Goal: Task Accomplishment & Management: Manage account settings

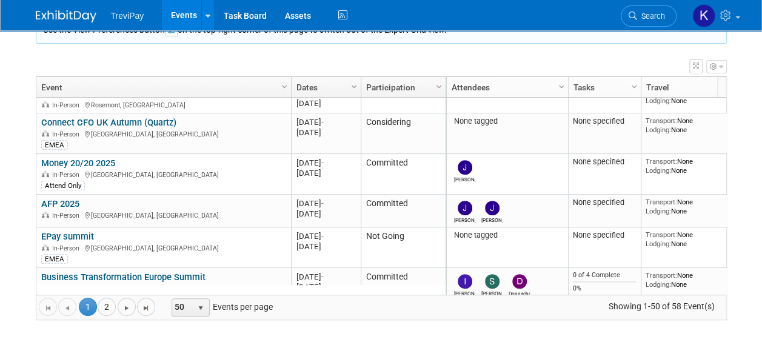
scroll to position [437, 0]
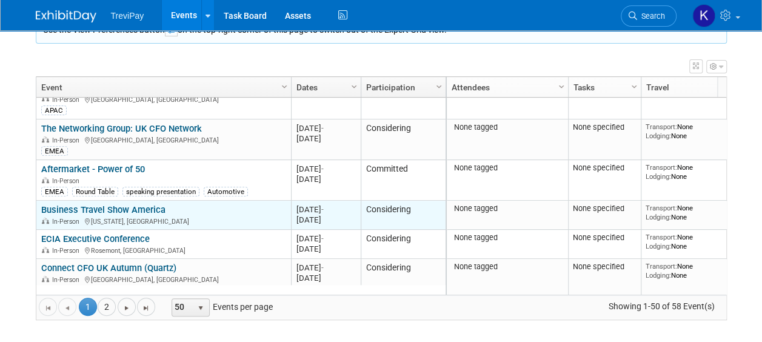
click at [141, 209] on link "Business Travel Show America" at bounding box center [103, 209] width 124 height 11
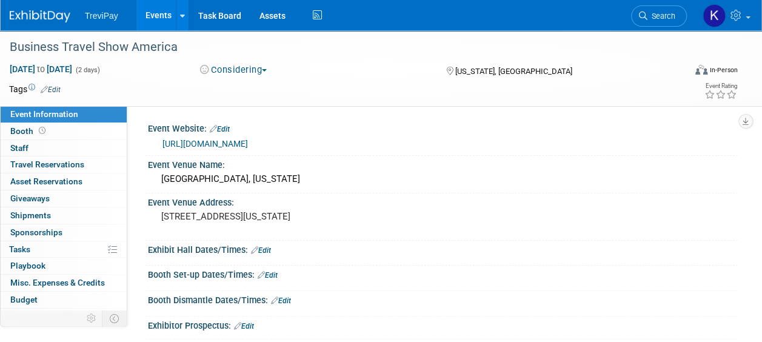
click at [248, 142] on link "[URL][DOMAIN_NAME]" at bounding box center [204, 144] width 85 height 10
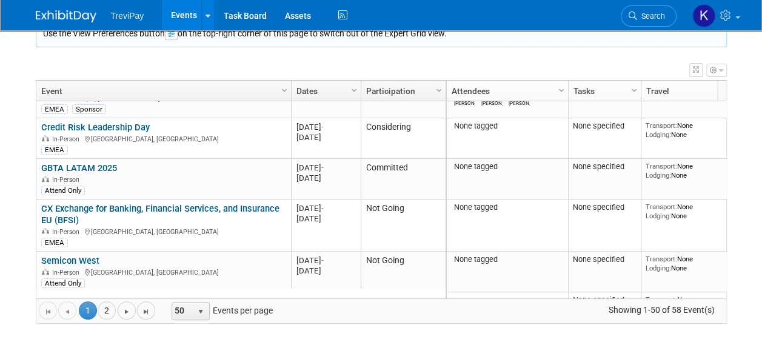
scroll to position [218, 0]
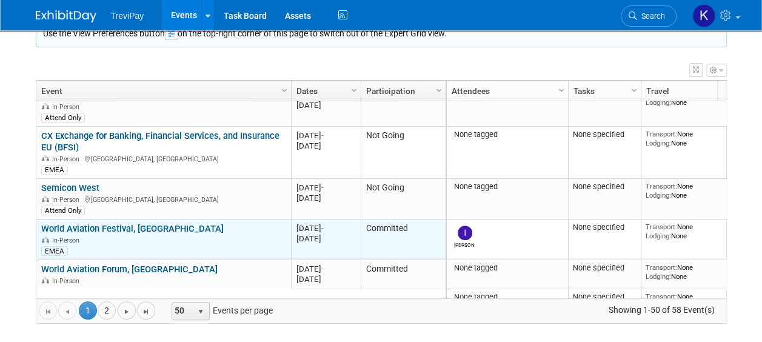
click at [118, 229] on link "World Aviation Festival, [GEOGRAPHIC_DATA]" at bounding box center [132, 228] width 182 height 11
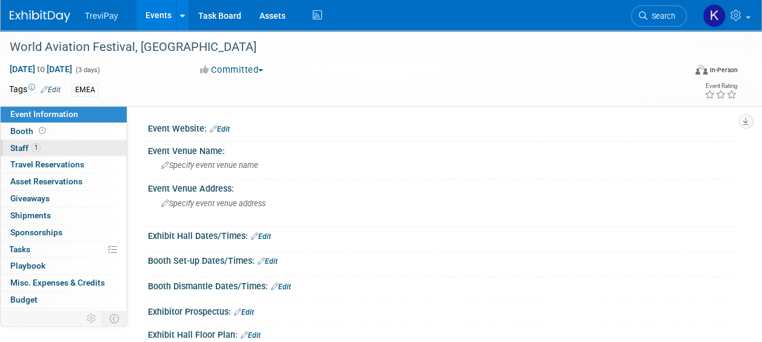
click at [22, 146] on span "Staff 1" at bounding box center [25, 148] width 30 height 10
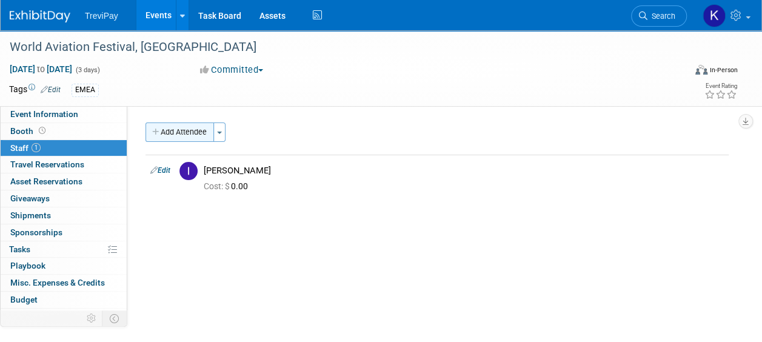
click at [209, 137] on button "Add Attendee" at bounding box center [180, 131] width 69 height 19
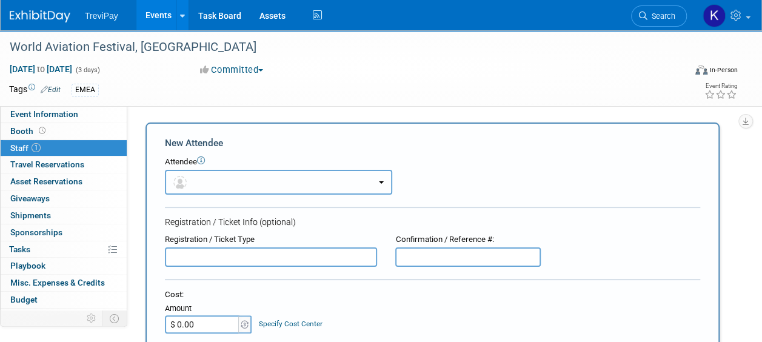
click at [215, 179] on button "button" at bounding box center [278, 182] width 227 height 25
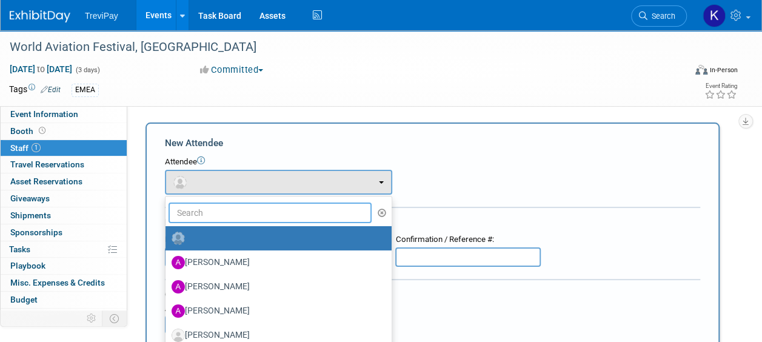
click at [215, 214] on input "text" at bounding box center [270, 212] width 203 height 21
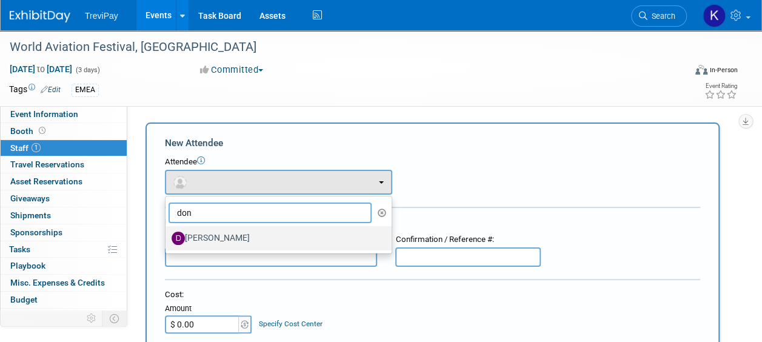
type input "don"
click at [224, 236] on label "Donnachad Krüger" at bounding box center [276, 238] width 208 height 19
click at [167, 236] on input "Donnachad Krüger" at bounding box center [163, 237] width 8 height 8
select select "737de32c-b8bf-4a6e-977a-e266c2789cc1"
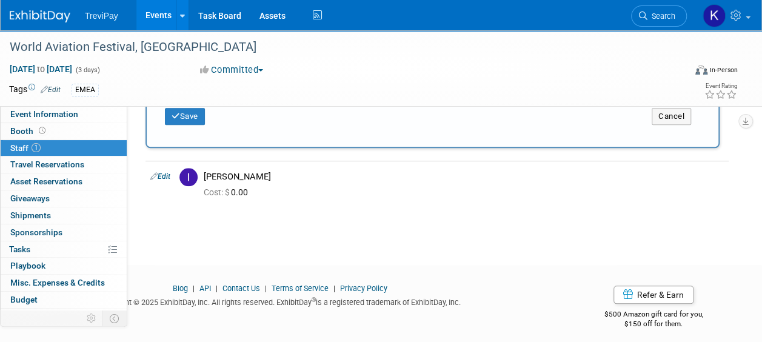
scroll to position [507, 0]
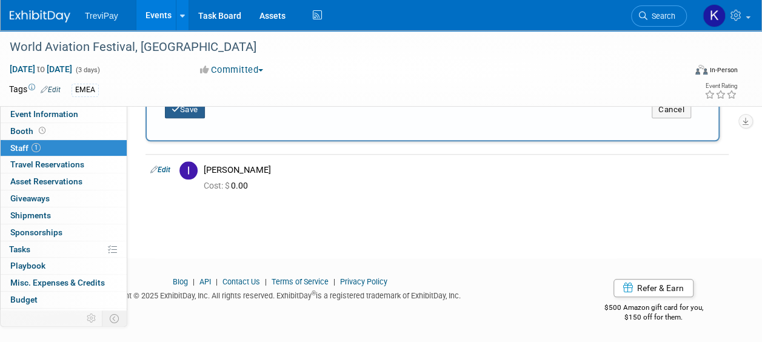
click at [192, 113] on button "Save" at bounding box center [185, 109] width 40 height 17
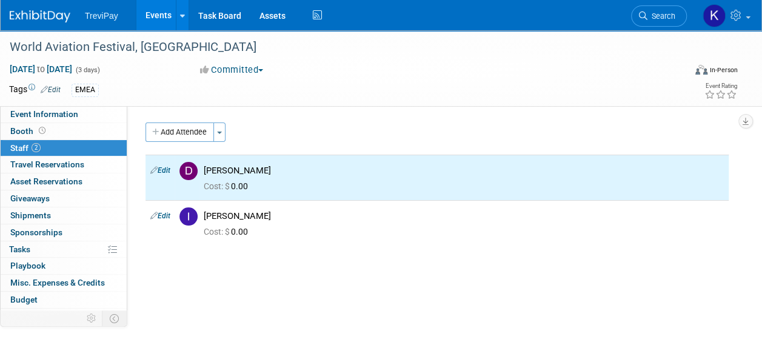
scroll to position [0, 0]
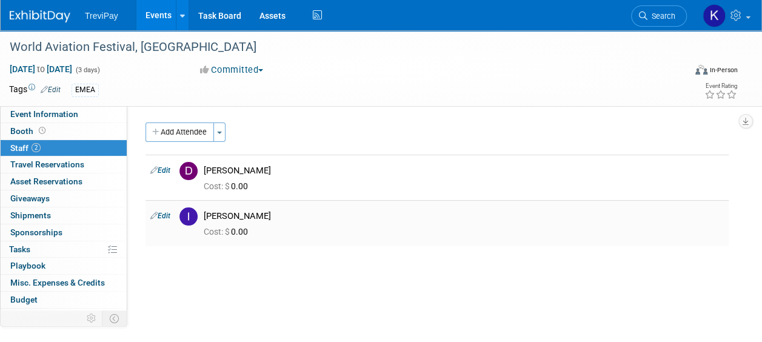
click at [164, 216] on link "Edit" at bounding box center [160, 216] width 20 height 8
select select "93ed0010-2633-47aa-96d2-488fd8e9c11a"
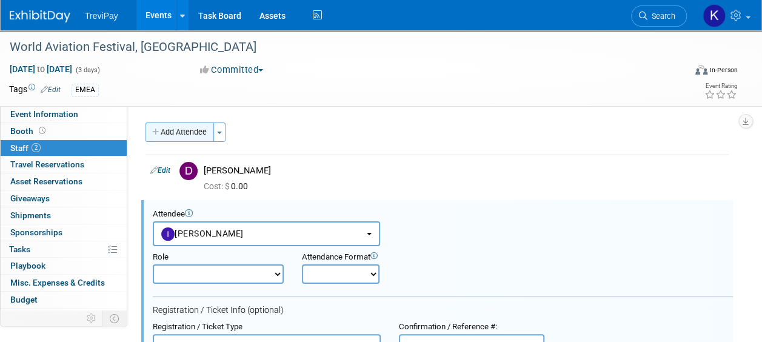
click at [197, 136] on button "Add Attendee" at bounding box center [180, 131] width 69 height 19
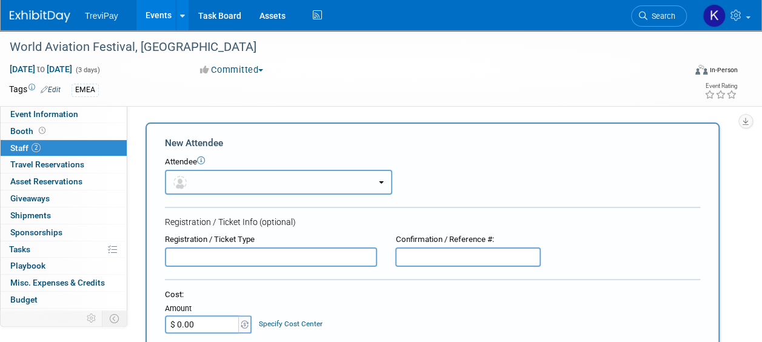
click at [213, 182] on button "button" at bounding box center [278, 182] width 227 height 25
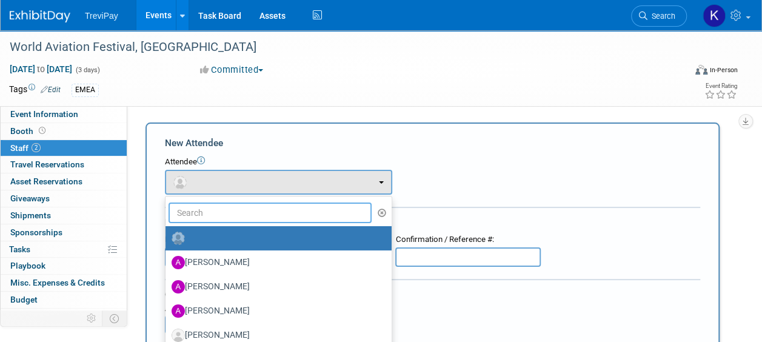
click at [210, 212] on input "text" at bounding box center [270, 212] width 203 height 21
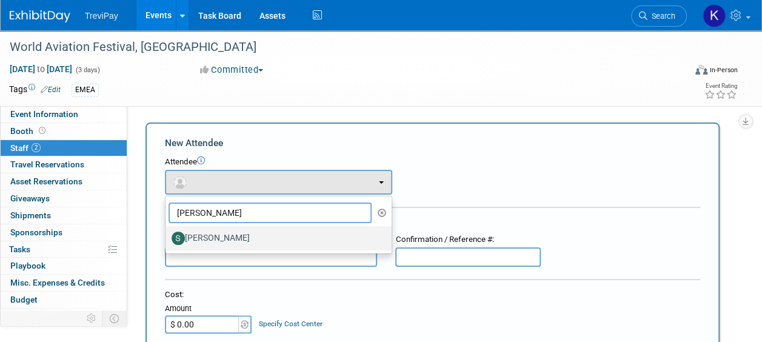
type input "sara"
click at [210, 231] on label "[PERSON_NAME]" at bounding box center [276, 238] width 208 height 19
click at [167, 233] on input "[PERSON_NAME]" at bounding box center [163, 237] width 8 height 8
select select "3b5785d7-fc04-4ee5-9fde-7168bd565dbf"
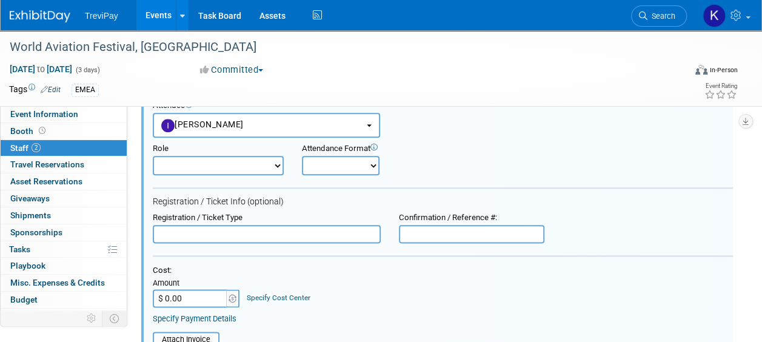
scroll to position [546, 0]
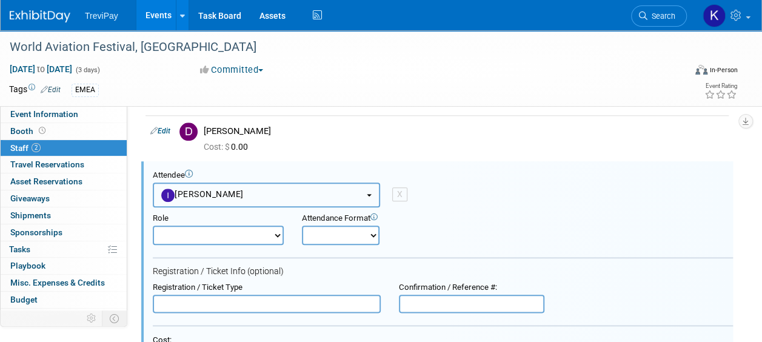
click at [270, 194] on button "[PERSON_NAME]" at bounding box center [266, 194] width 227 height 25
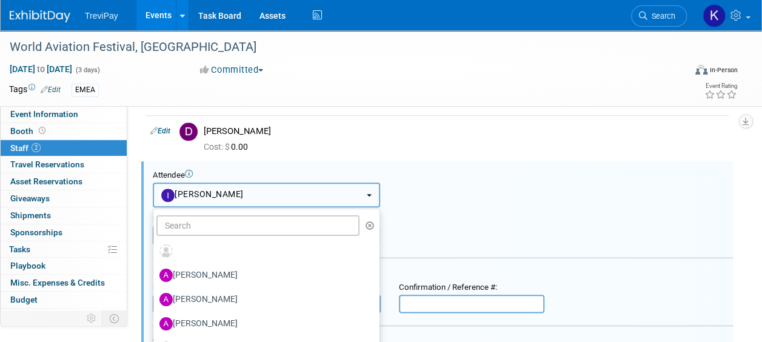
click at [270, 194] on button "Inez Berkhof" at bounding box center [266, 194] width 227 height 25
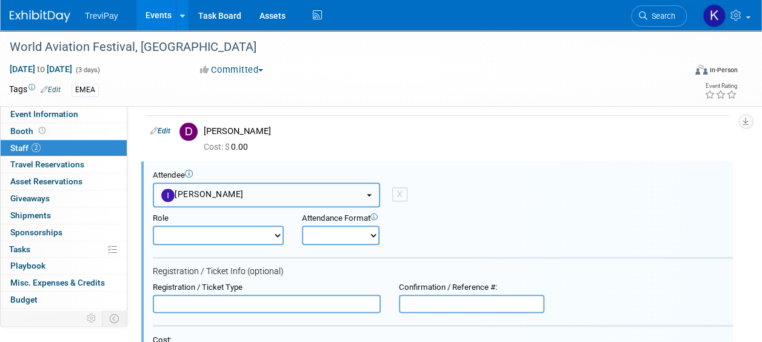
click at [227, 189] on span "Inez Berkhof" at bounding box center [202, 194] width 82 height 10
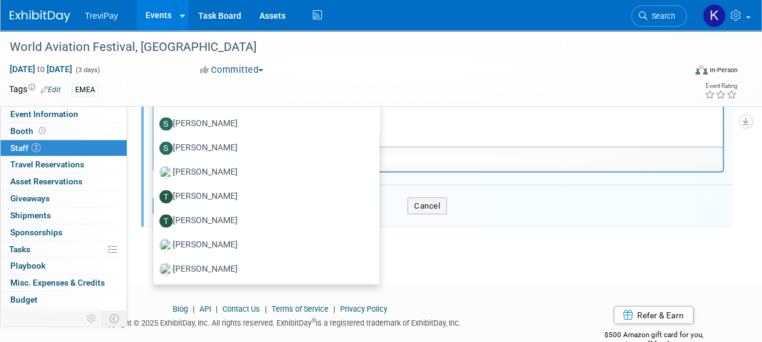
scroll to position [980, 0]
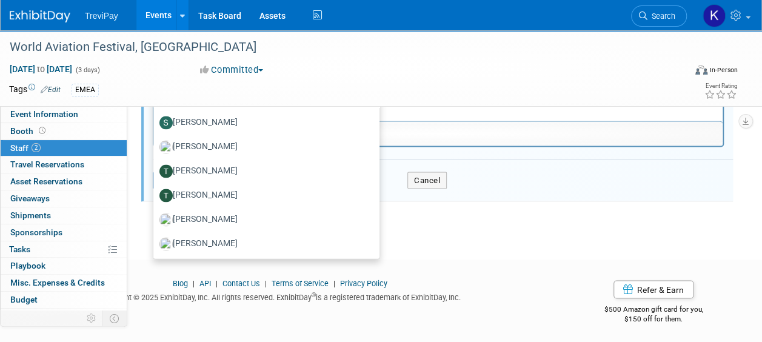
click at [497, 316] on div "Blog | API | Contact Us | Terms of Service | Privacy Policy Copyright © 2025 Ex…" at bounding box center [373, 304] width 747 height 52
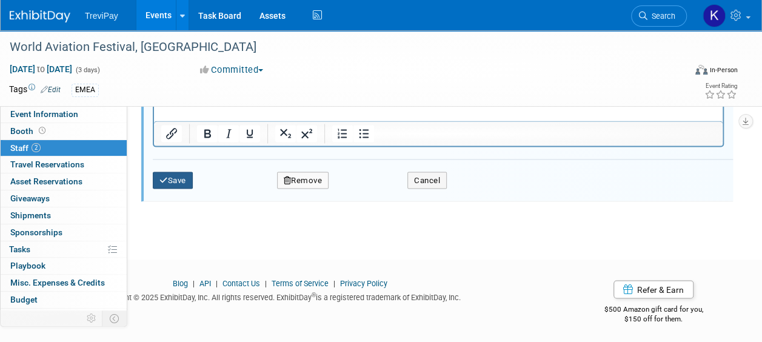
click at [177, 176] on button "Save" at bounding box center [173, 180] width 40 height 17
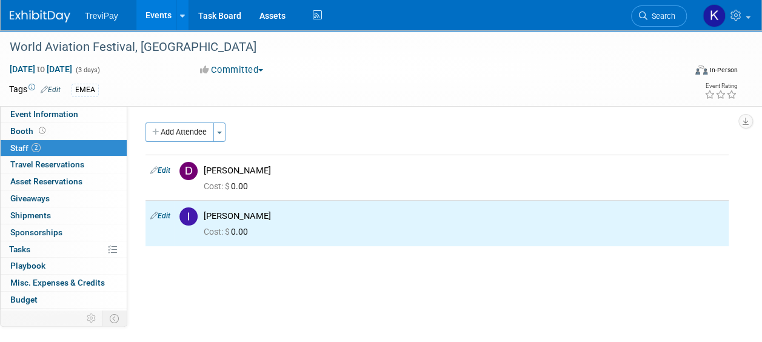
scroll to position [0, 0]
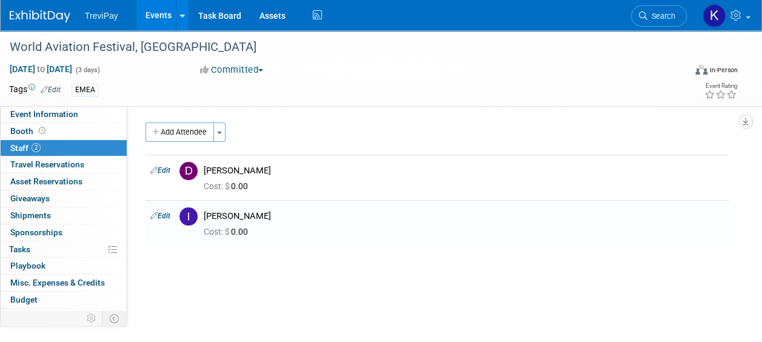
click at [18, 146] on span "Staff 2" at bounding box center [25, 148] width 30 height 10
click at [201, 133] on button "Add Attendee" at bounding box center [180, 131] width 69 height 19
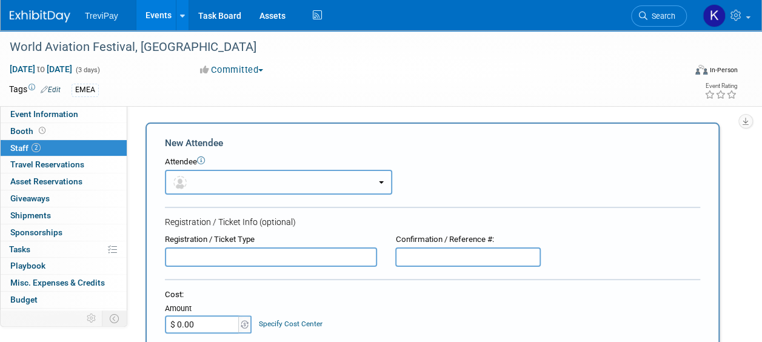
click at [216, 185] on button "button" at bounding box center [278, 182] width 227 height 25
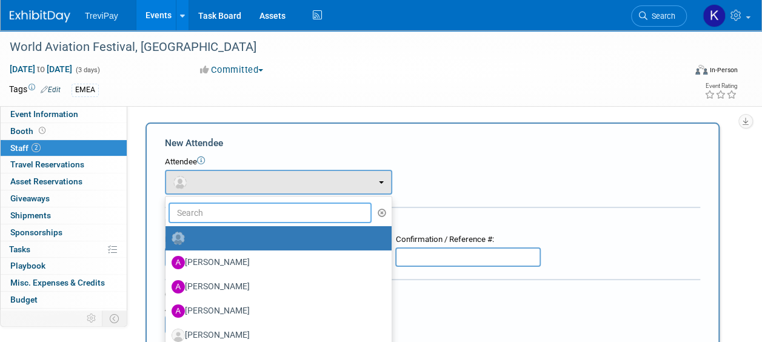
click at [217, 212] on input "text" at bounding box center [270, 212] width 203 height 21
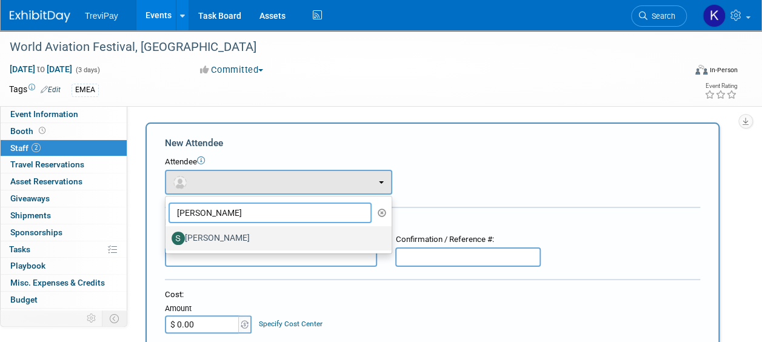
type input "sara"
click at [215, 232] on label "[PERSON_NAME]" at bounding box center [276, 238] width 208 height 19
click at [167, 233] on input "[PERSON_NAME]" at bounding box center [163, 237] width 8 height 8
select select "3b5785d7-fc04-4ee5-9fde-7168bd565dbf"
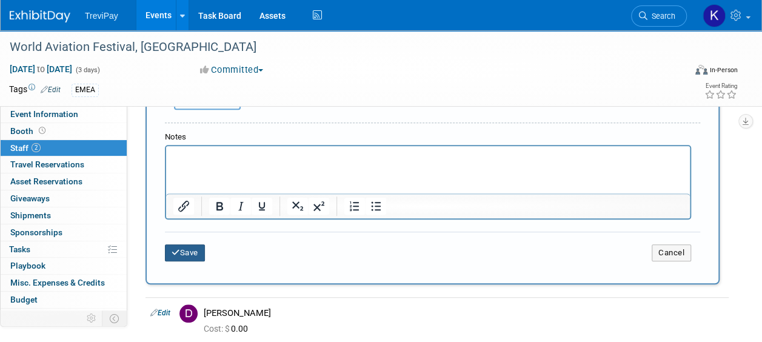
click at [202, 249] on button "Save" at bounding box center [185, 252] width 40 height 17
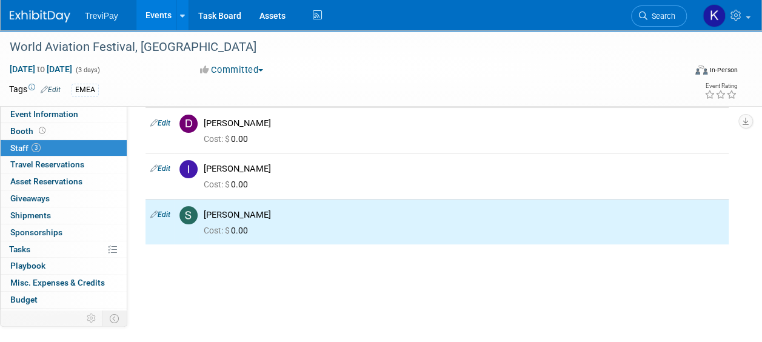
scroll to position [24, 0]
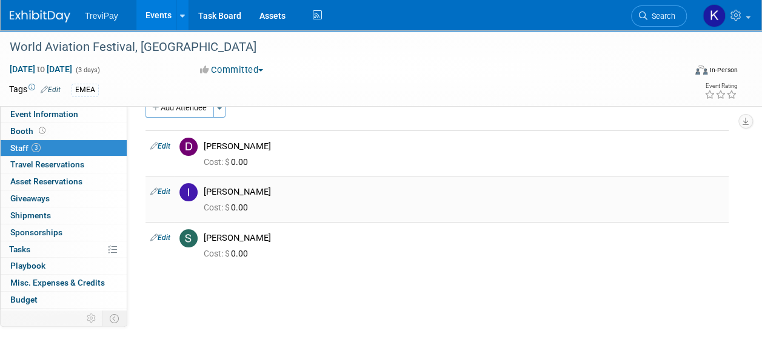
click at [160, 191] on link "Edit" at bounding box center [160, 191] width 20 height 8
select select "93ed0010-2633-47aa-96d2-488fd8e9c11a"
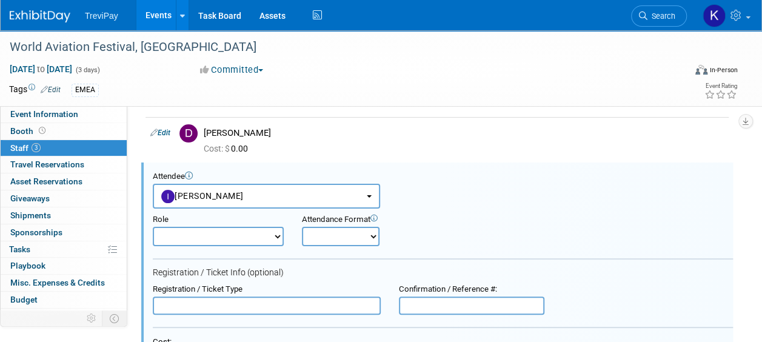
scroll to position [62, 0]
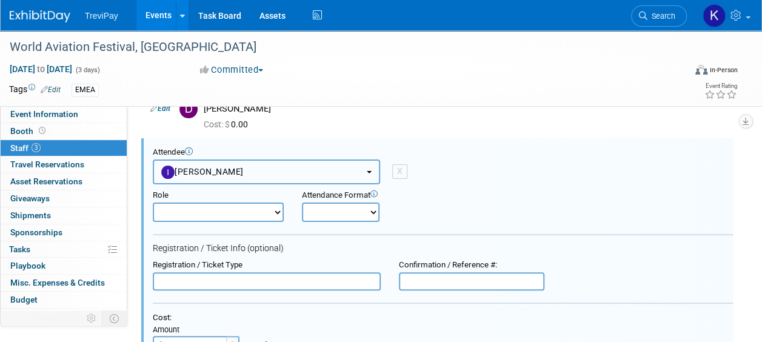
click at [199, 175] on span "Inez Berkhof" at bounding box center [202, 172] width 82 height 10
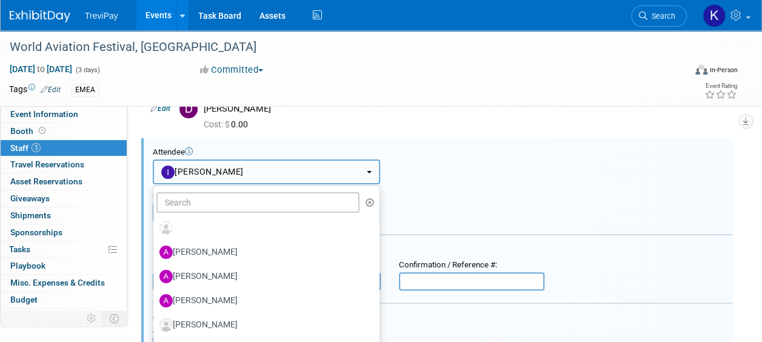
click at [245, 164] on button "[PERSON_NAME]" at bounding box center [266, 171] width 227 height 25
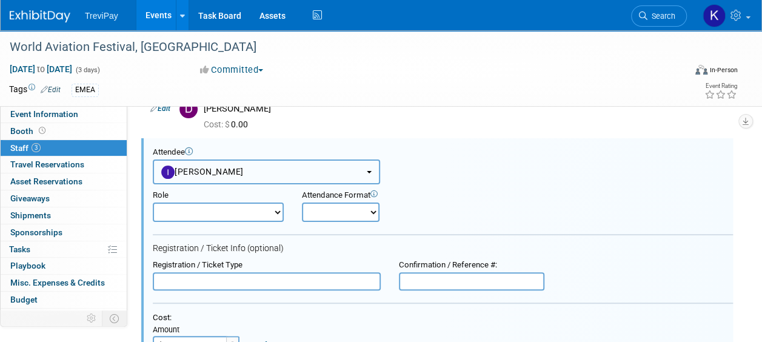
drag, startPoint x: 245, startPoint y: 164, endPoint x: 138, endPoint y: 170, distance: 107.4
click at [138, 170] on div "Event Website: Edit Event Venue Name: Specify event venue name Event Venue Addr…" at bounding box center [432, 169] width 611 height 250
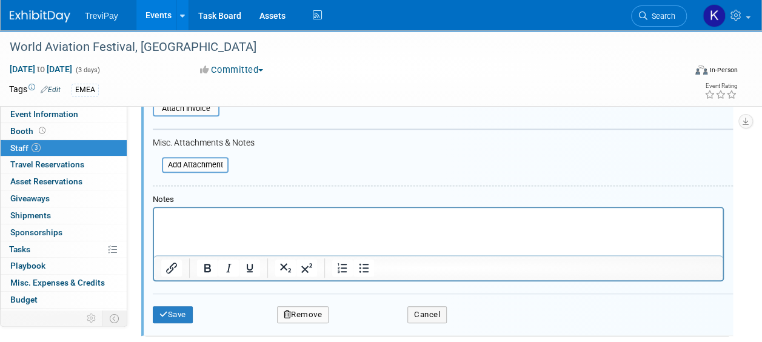
scroll to position [365, 0]
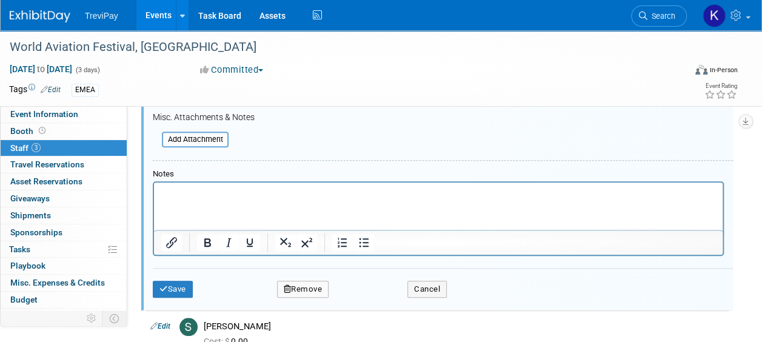
click at [314, 287] on button "Remove" at bounding box center [303, 289] width 52 height 17
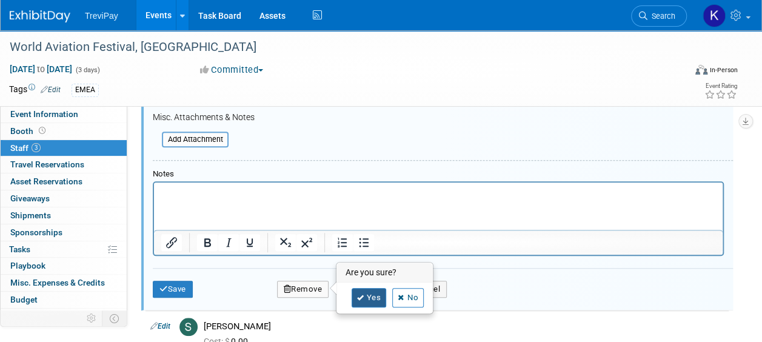
click at [366, 290] on link "Yes" at bounding box center [369, 297] width 35 height 19
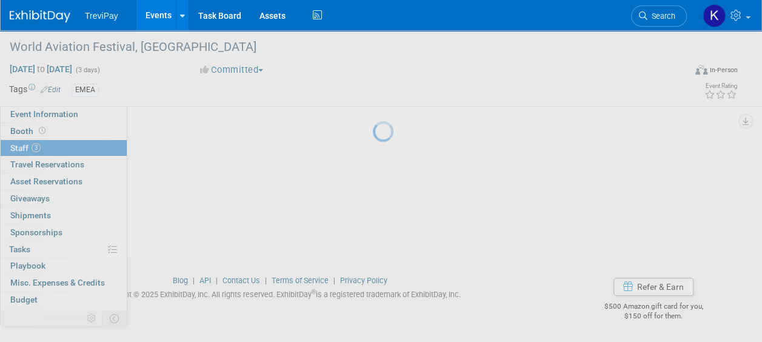
scroll to position [146, 0]
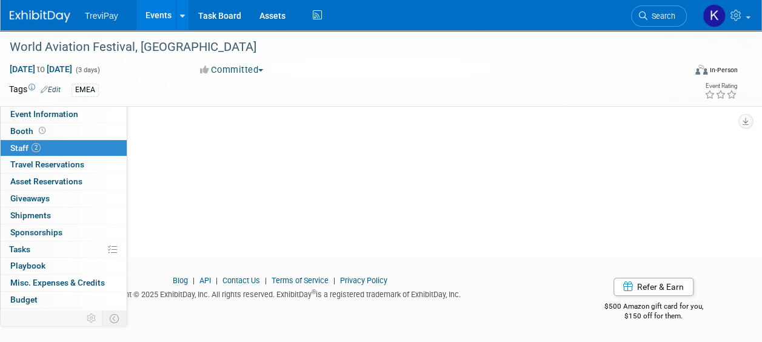
click at [25, 144] on span "Staff 2" at bounding box center [25, 148] width 30 height 10
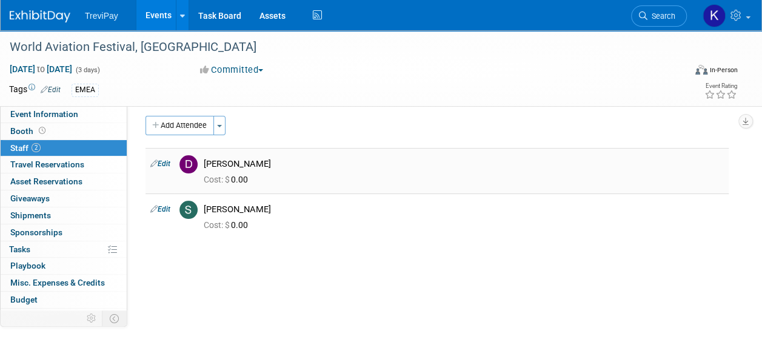
scroll to position [0, 0]
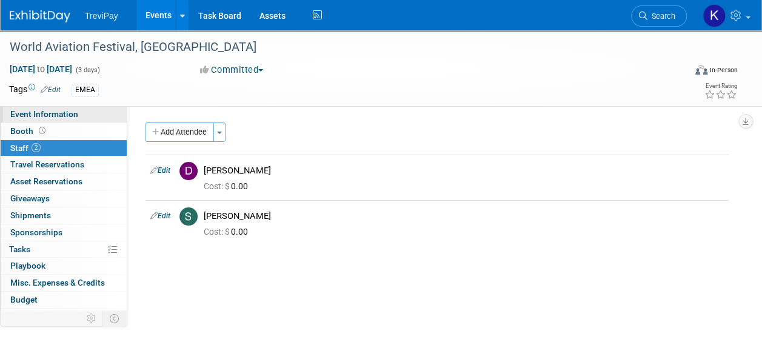
click at [45, 115] on span "Event Information" at bounding box center [44, 114] width 68 height 10
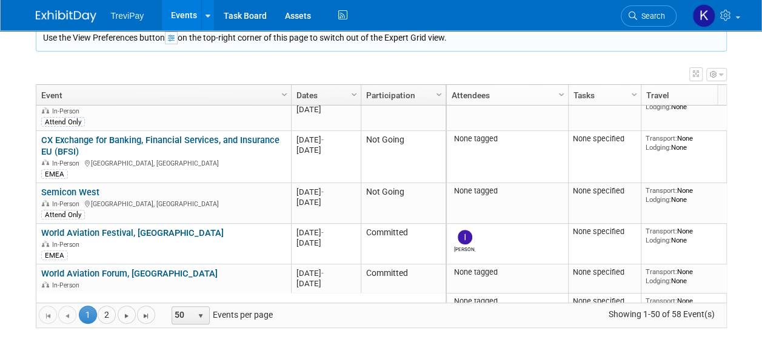
scroll to position [291, 0]
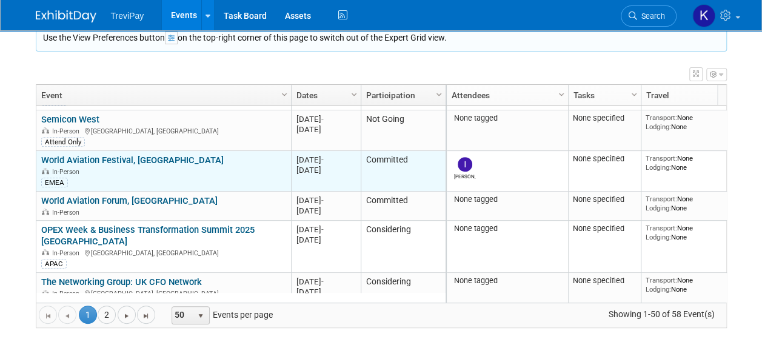
click at [141, 155] on link "World Aviation Festival, [GEOGRAPHIC_DATA]" at bounding box center [132, 160] width 182 height 11
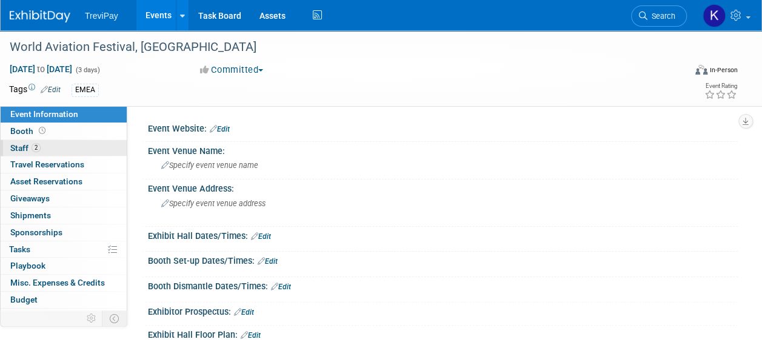
click at [16, 144] on span "Staff 2" at bounding box center [25, 148] width 30 height 10
click at [41, 18] on img at bounding box center [40, 16] width 61 height 12
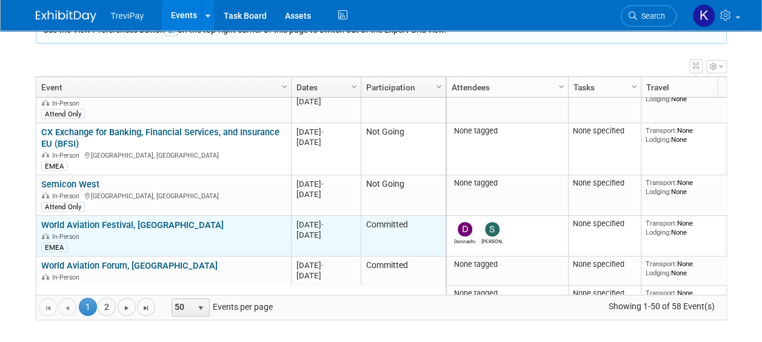
scroll to position [291, 0]
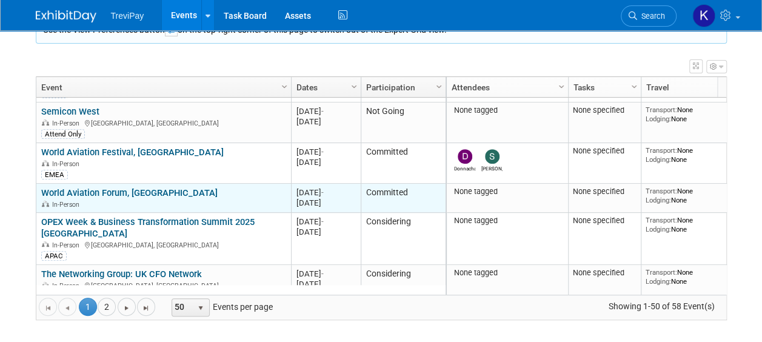
click at [65, 192] on link "World Aviation Forum, [GEOGRAPHIC_DATA]" at bounding box center [129, 192] width 176 height 11
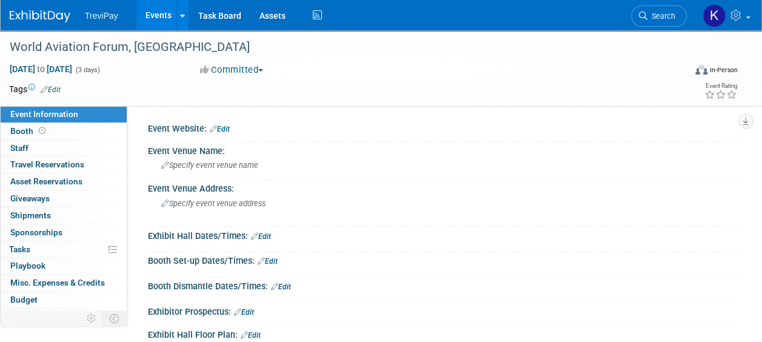
click at [263, 69] on span "button" at bounding box center [260, 70] width 5 height 2
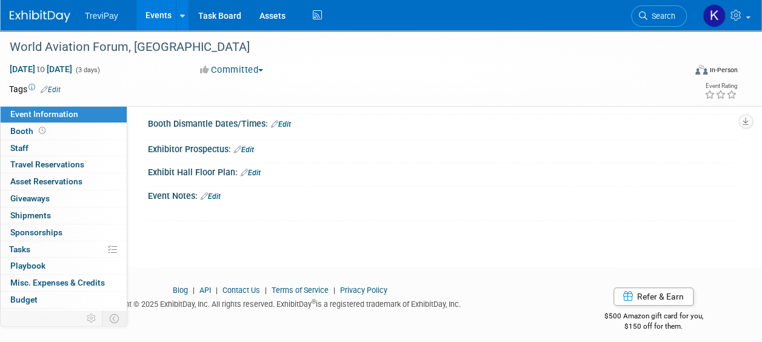
scroll to position [170, 0]
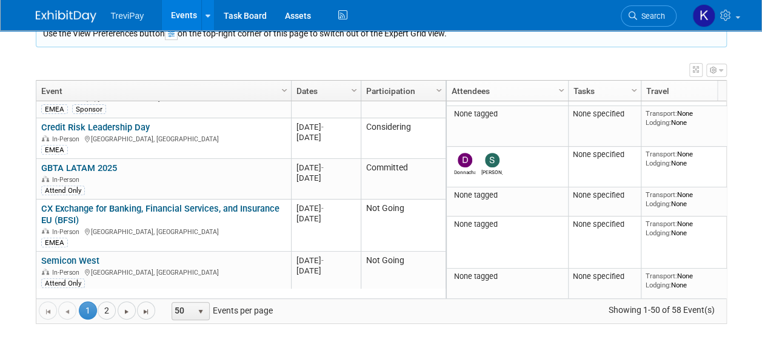
scroll to position [291, 0]
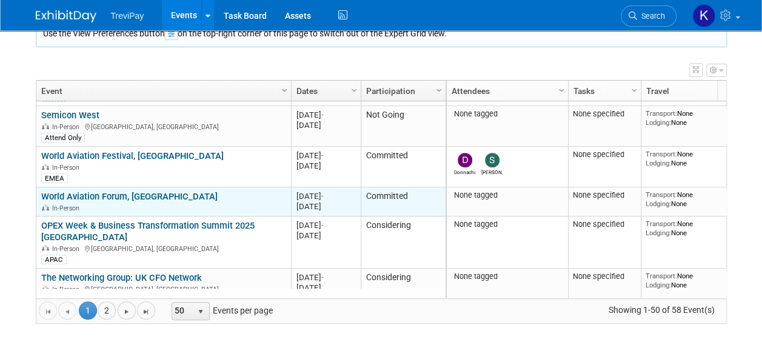
drag, startPoint x: 242, startPoint y: 200, endPoint x: 213, endPoint y: 196, distance: 28.7
click at [213, 196] on div "World Aviation Forum, Lisbon In-Person" at bounding box center [163, 201] width 244 height 21
click at [166, 202] on div "In-Person" at bounding box center [163, 207] width 244 height 10
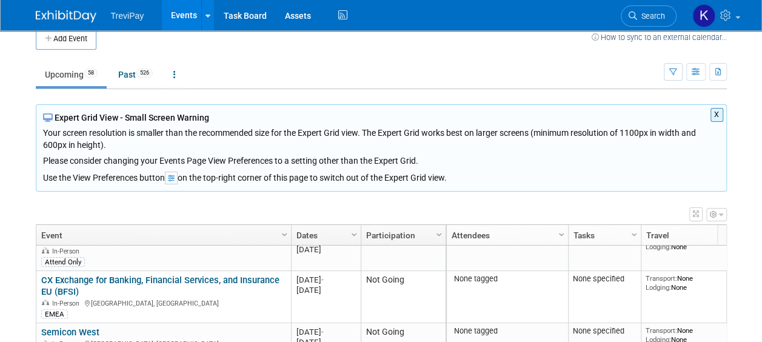
scroll to position [0, 0]
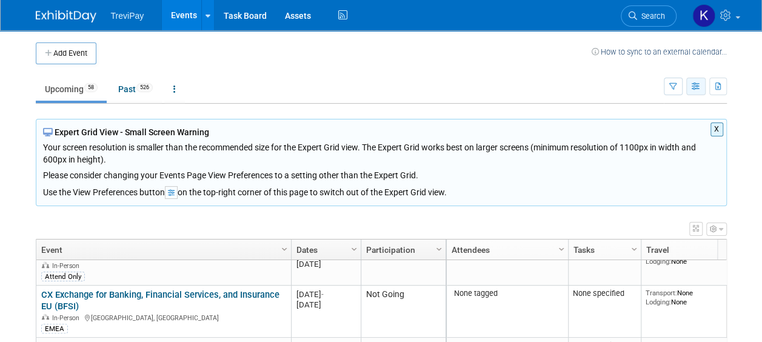
click at [697, 83] on icon "button" at bounding box center [696, 87] width 9 height 8
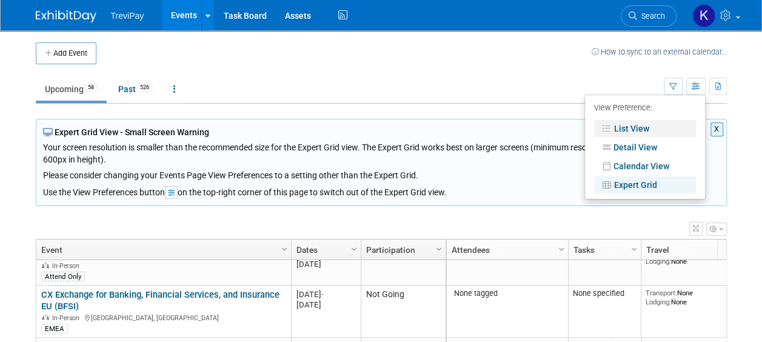
click at [639, 135] on link "List View" at bounding box center [645, 128] width 102 height 17
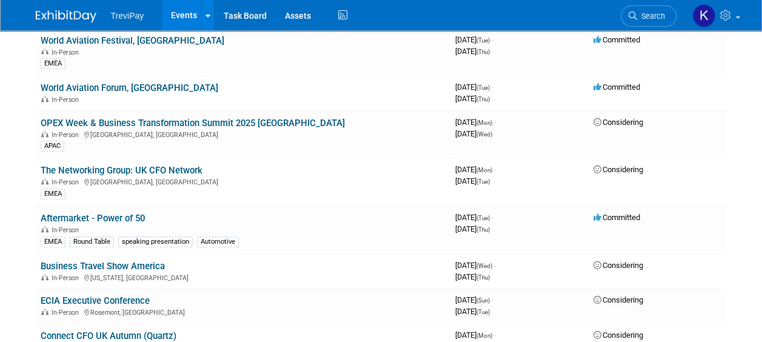
scroll to position [424, 0]
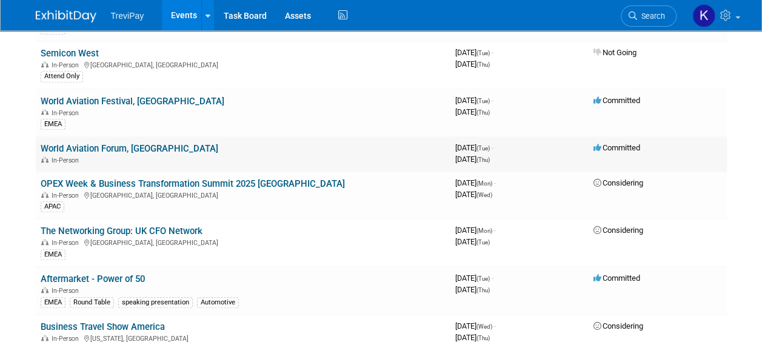
drag, startPoint x: 172, startPoint y: 152, endPoint x: 138, endPoint y: 146, distance: 34.5
click at [138, 146] on link "World Aviation Forum, [GEOGRAPHIC_DATA]" at bounding box center [130, 148] width 178 height 11
drag, startPoint x: 40, startPoint y: 146, endPoint x: 701, endPoint y: 149, distance: 661.4
click at [701, 149] on td "Committed" at bounding box center [658, 153] width 138 height 35
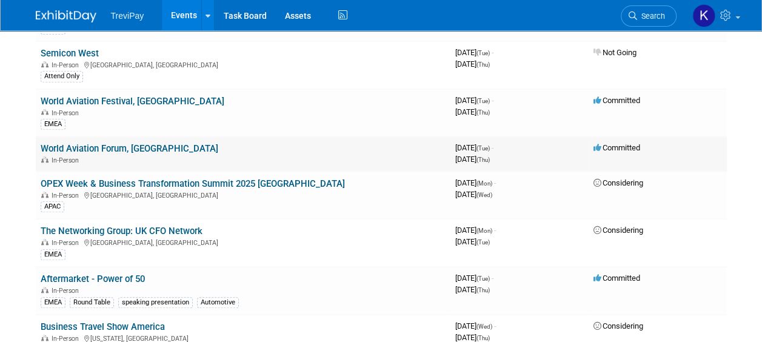
drag, startPoint x: 701, startPoint y: 149, endPoint x: 277, endPoint y: 139, distance: 424.5
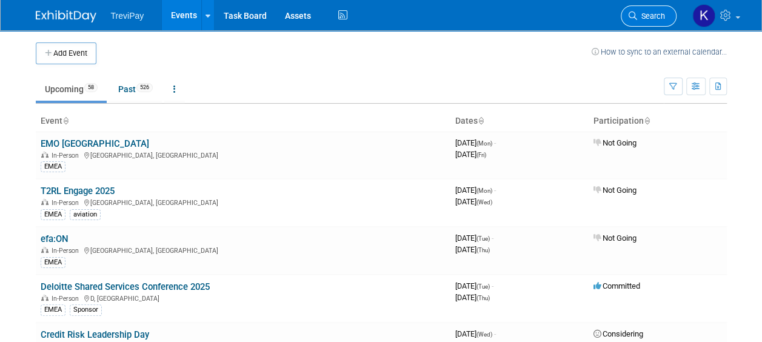
click at [622, 13] on link "Search" at bounding box center [649, 15] width 56 height 21
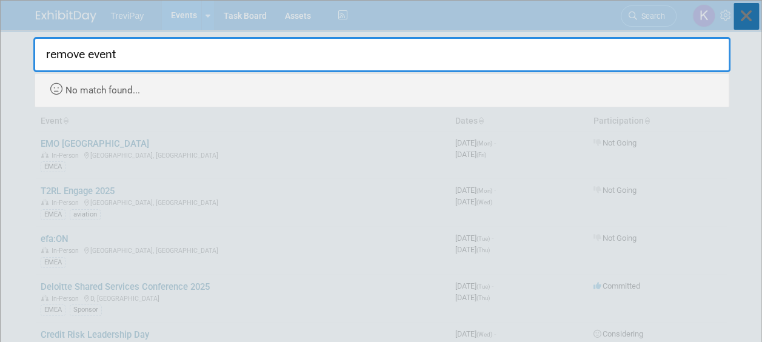
type input "remove event"
click at [749, 23] on icon at bounding box center [746, 16] width 25 height 27
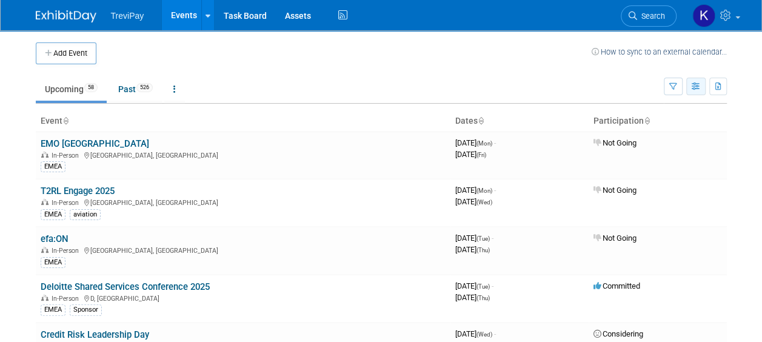
click at [692, 83] on icon "button" at bounding box center [696, 87] width 9 height 8
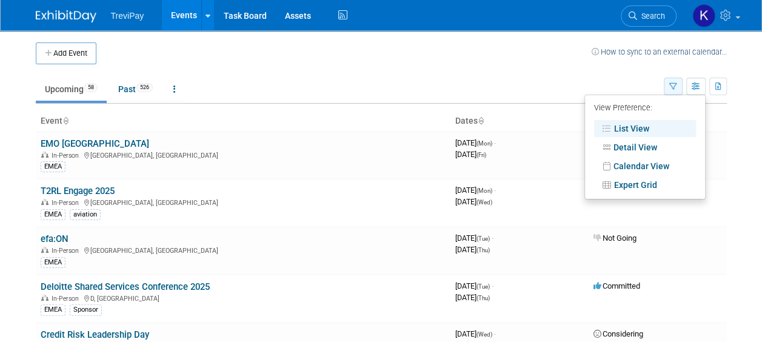
click at [672, 84] on icon "button" at bounding box center [673, 87] width 8 height 8
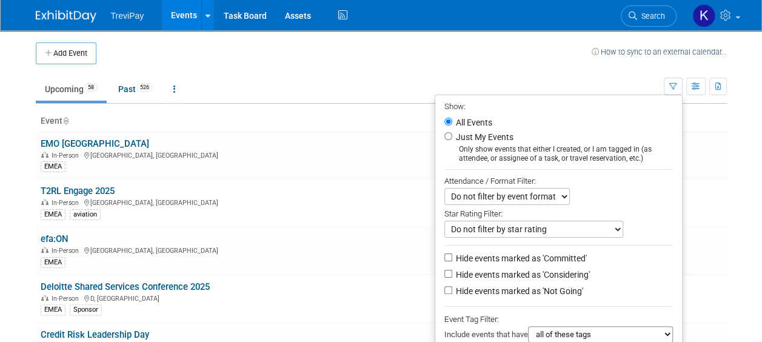
click at [356, 69] on td "Upcoming 58 Past 526 All Events 584 Past and Upcoming Grouped Annually Events g…" at bounding box center [350, 83] width 628 height 39
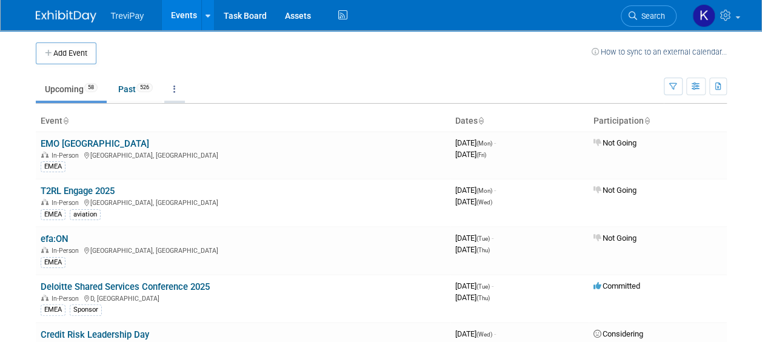
click at [176, 88] on icon at bounding box center [174, 89] width 2 height 8
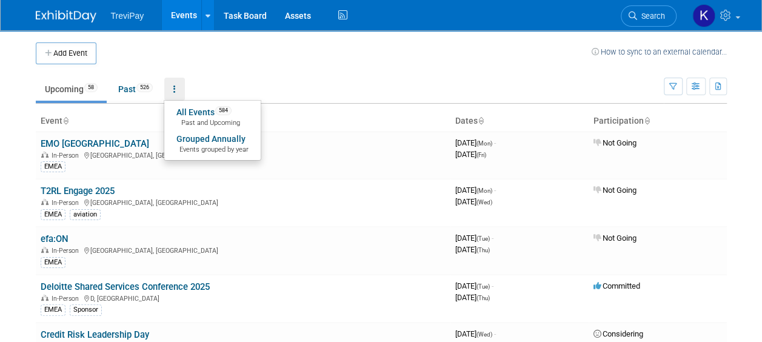
click at [187, 39] on div "Add Event How to sync to an external calendar..." at bounding box center [381, 47] width 691 height 34
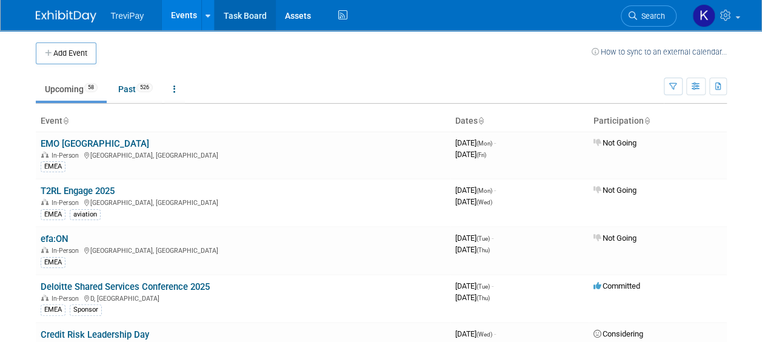
click at [245, 14] on link "Task Board" at bounding box center [245, 15] width 61 height 30
click at [212, 18] on link at bounding box center [207, 15] width 13 height 30
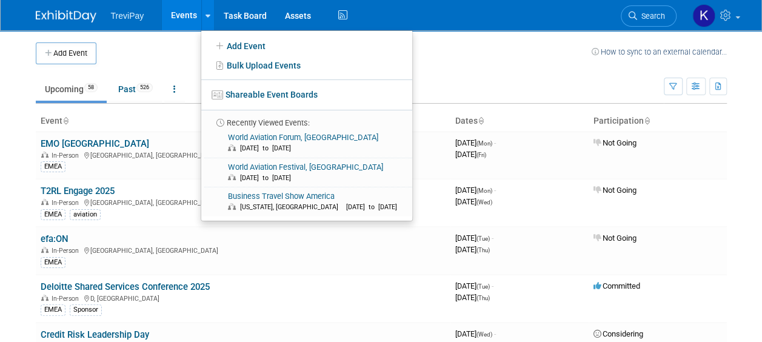
click at [0, 59] on body "TreviPay Events Add Event Bulk Upload Events Shareable Event Boards Recently Vi…" at bounding box center [381, 171] width 762 height 342
